Goal: Check status

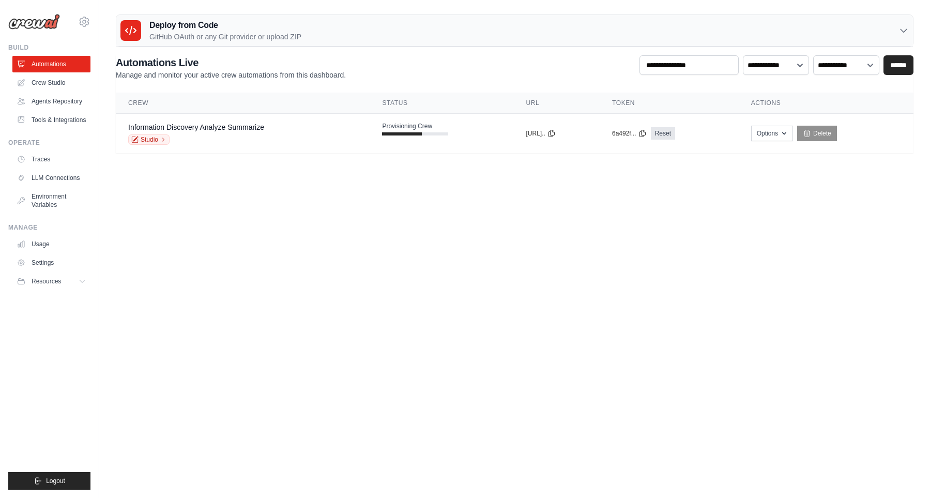
click at [540, 368] on body "khiemtk2003@gmail.com Settings Build Automations" at bounding box center [465, 249] width 930 height 498
click at [393, 129] on span "Failed" at bounding box center [404, 129] width 23 height 14
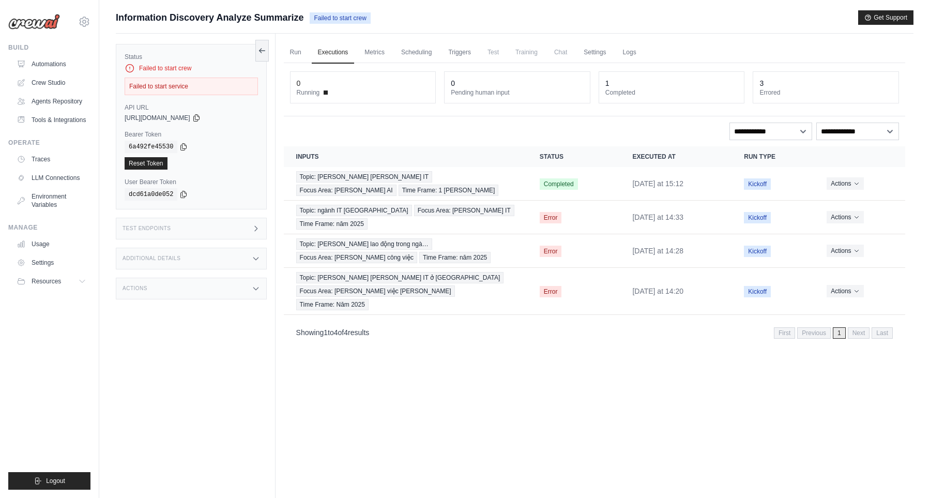
click at [150, 73] on div "Failed to start crew" at bounding box center [191, 68] width 133 height 10
click at [154, 83] on div "Failed to start service" at bounding box center [191, 87] width 133 height 18
click at [641, 53] on link "Logs" at bounding box center [630, 53] width 26 height 22
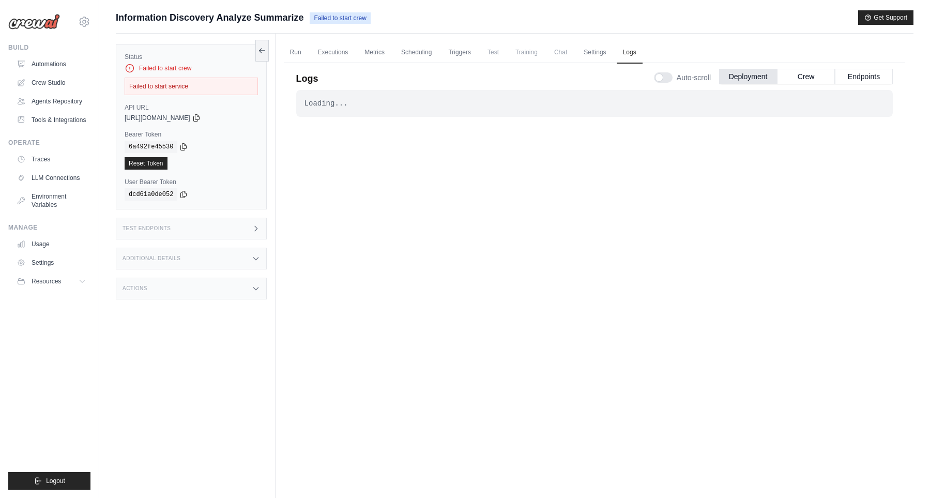
click at [370, 18] on span "Failed to start crew" at bounding box center [340, 17] width 60 height 11
click at [396, 10] on div "Information Discovery Analyze Summarize Failed to start crew Get Support" at bounding box center [514, 17] width 797 height 14
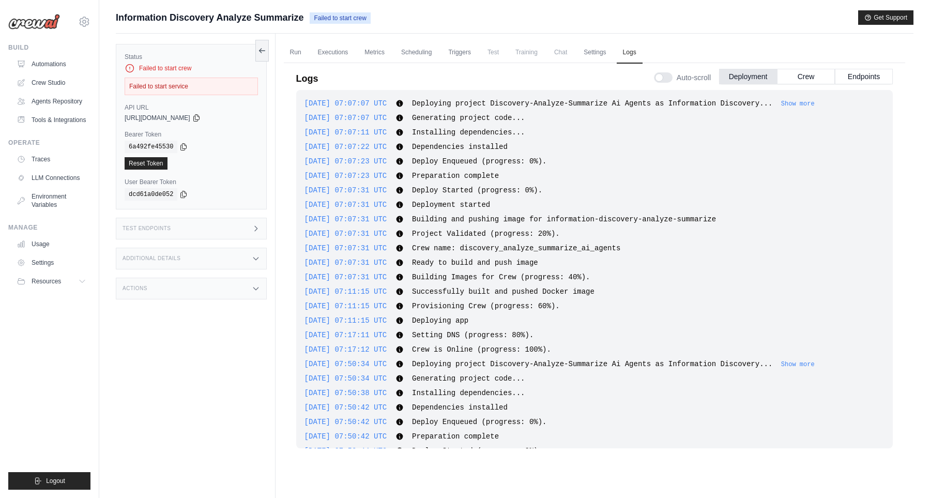
scroll to position [773, 0]
